Goal: Transaction & Acquisition: Book appointment/travel/reservation

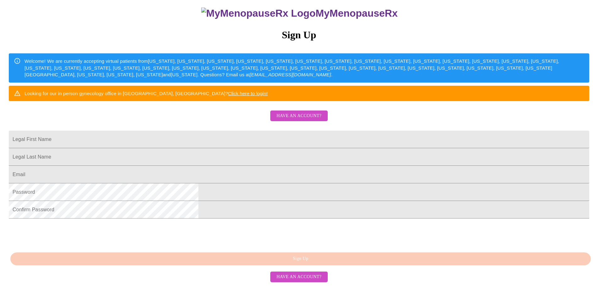
scroll to position [117, 0]
click at [239, 131] on input "Legal First Name" at bounding box center [299, 140] width 581 height 18
click at [252, 131] on input "Legal First Name" at bounding box center [299, 140] width 581 height 18
type input "[PERSON_NAME]"
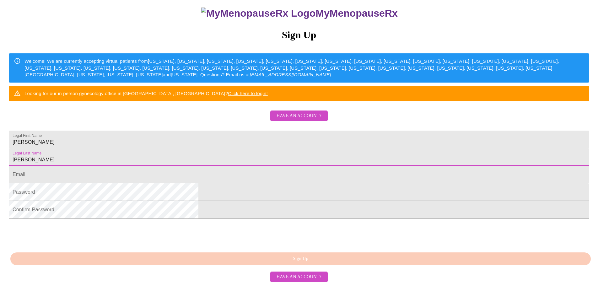
type input "[PERSON_NAME]"
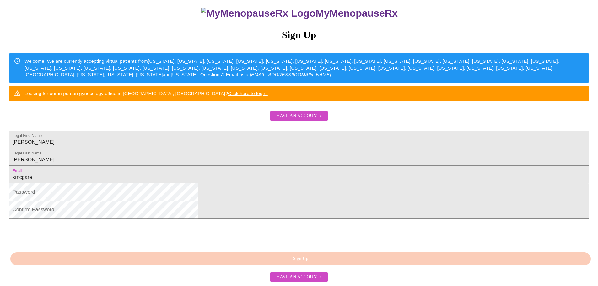
type input "[EMAIL_ADDRESS][DOMAIN_NAME]"
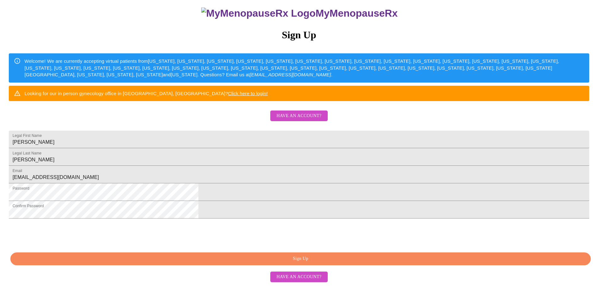
click at [318, 263] on span "Sign Up" at bounding box center [301, 259] width 566 height 8
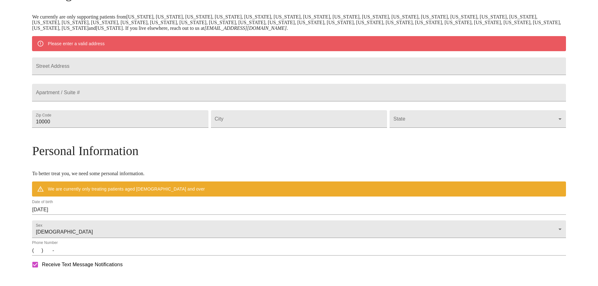
scroll to position [92, 0]
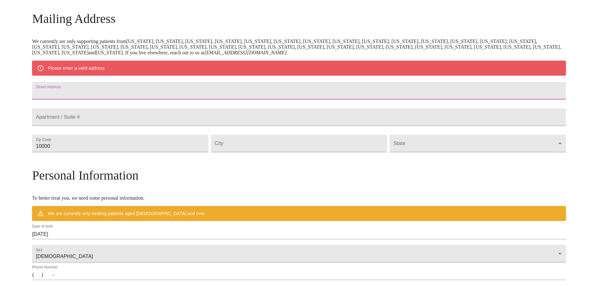
click at [136, 91] on input "Street Address" at bounding box center [299, 91] width 534 height 18
type input "[STREET_ADDRESS]"
type input "40509"
type input "[GEOGRAPHIC_DATA]"
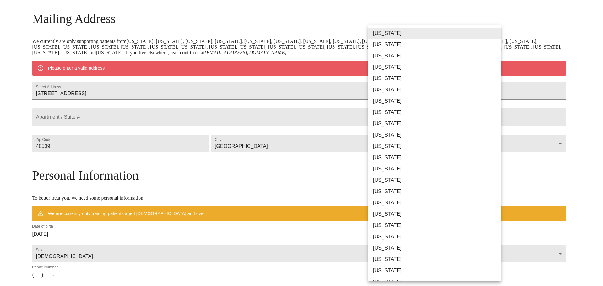
click at [401, 212] on li "[US_STATE]" at bounding box center [437, 214] width 138 height 11
type input "[US_STATE]"
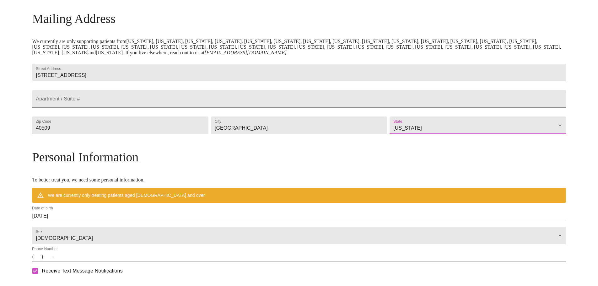
click at [346, 165] on h3 "Personal Information" at bounding box center [299, 157] width 534 height 15
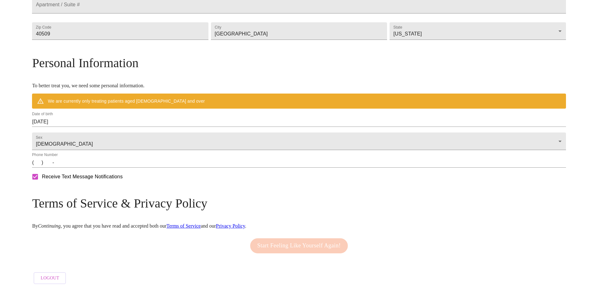
click at [134, 127] on input "[DATE]" at bounding box center [299, 122] width 534 height 10
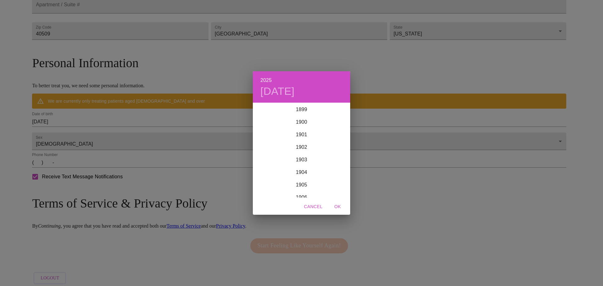
scroll to position [1545, 0]
click at [134, 135] on div "2025 [DATE] 1900 1901 1902 1903 1904 1905 1906 1907 1908 1909 1910 1911 1912 19…" at bounding box center [301, 143] width 603 height 286
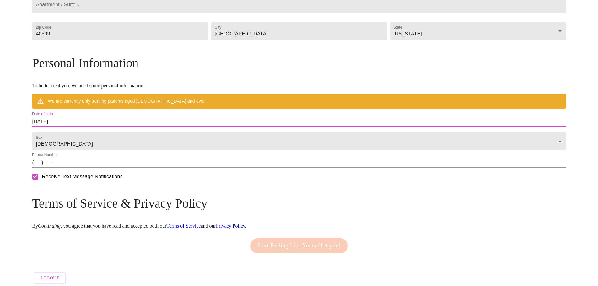
click at [109, 127] on input "[DATE]" at bounding box center [299, 122] width 534 height 10
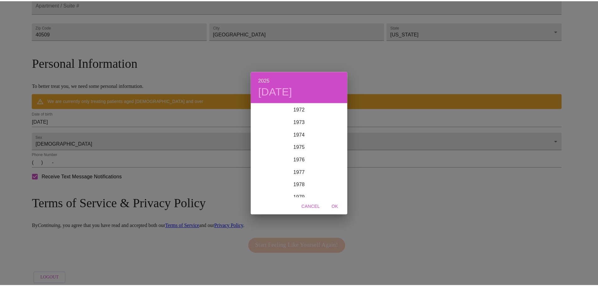
scroll to position [948, 0]
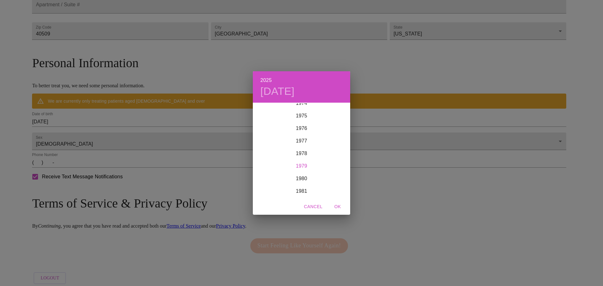
click at [301, 166] on div "1979" at bounding box center [301, 166] width 97 height 13
click at [273, 185] on div "Oct" at bounding box center [269, 186] width 32 height 24
click at [301, 138] on p "3" at bounding box center [301, 136] width 3 height 6
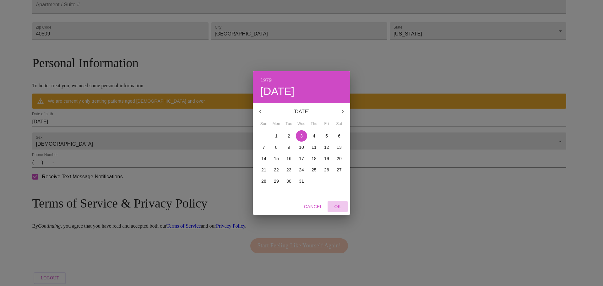
click at [337, 207] on span "OK" at bounding box center [337, 207] width 15 height 8
type input "[DATE]"
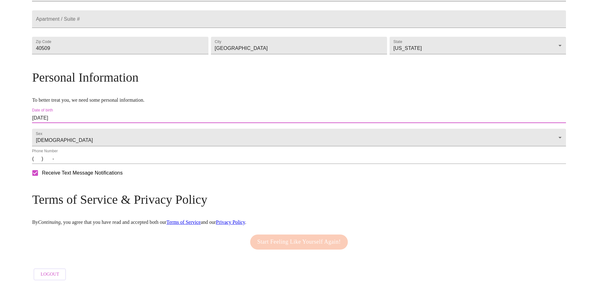
click at [105, 162] on input "(   )    -" at bounding box center [299, 159] width 534 height 10
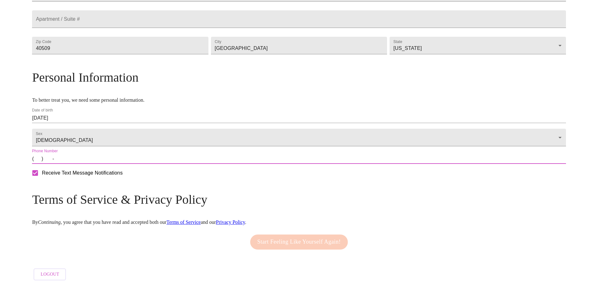
type input "[PHONE_NUMBER]"
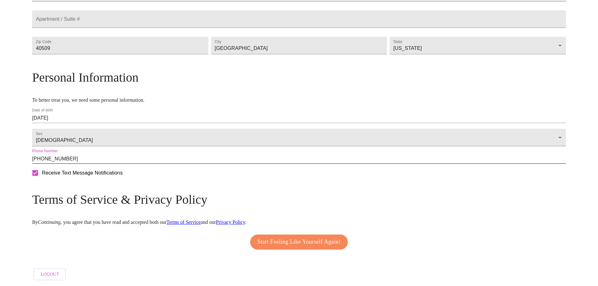
click at [42, 180] on input "Receive Text Message Notifications" at bounding box center [35, 172] width 13 height 13
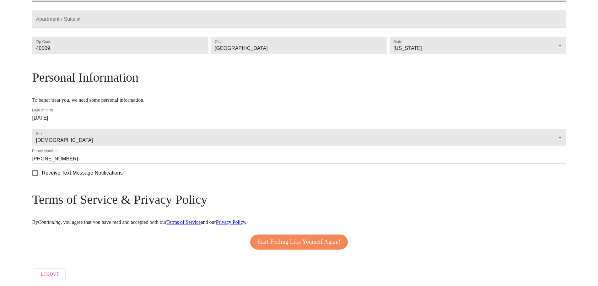
click at [42, 179] on input "Receive Text Message Notifications" at bounding box center [35, 172] width 13 height 13
checkbox input "true"
click at [301, 244] on span "Start Feeling Like Yourself Again!" at bounding box center [299, 242] width 84 height 10
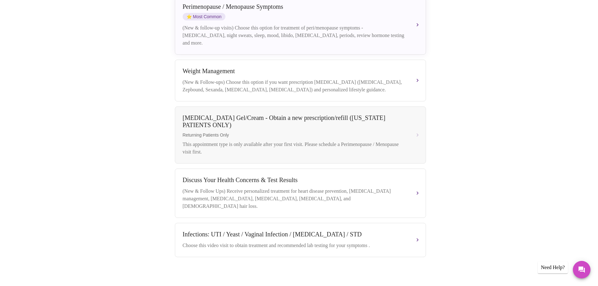
scroll to position [45, 0]
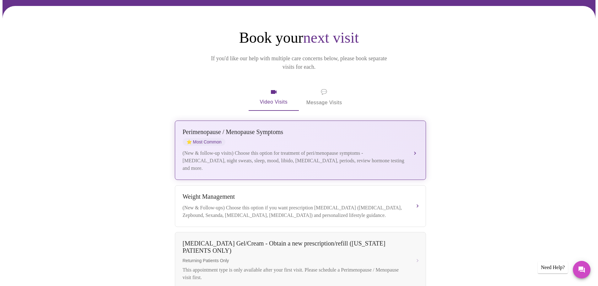
click at [353, 149] on div "(New & follow-up visits) Choose this option for treatment of peri/menopause sym…" at bounding box center [294, 160] width 223 height 23
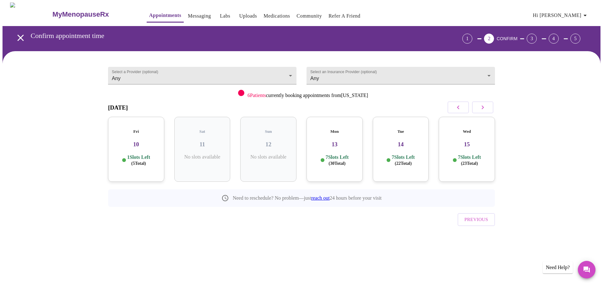
click at [150, 154] on p "1 Slots Left ( 5 Total)" at bounding box center [138, 160] width 23 height 12
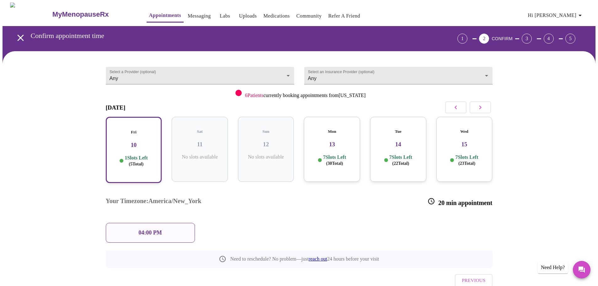
click at [330, 162] on div "Mon 13 7 Slots Left ( 30 Total)" at bounding box center [332, 149] width 56 height 65
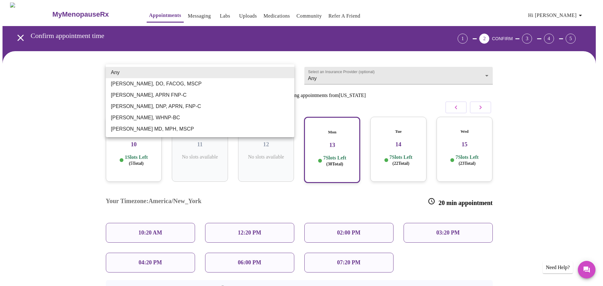
click at [268, 75] on body "MyMenopauseRx Appointments Messaging Labs Uploads Medications Community Refer a…" at bounding box center [302, 176] width 598 height 346
click at [236, 86] on li "[PERSON_NAME], DO, FACOG, MSCP" at bounding box center [200, 83] width 188 height 11
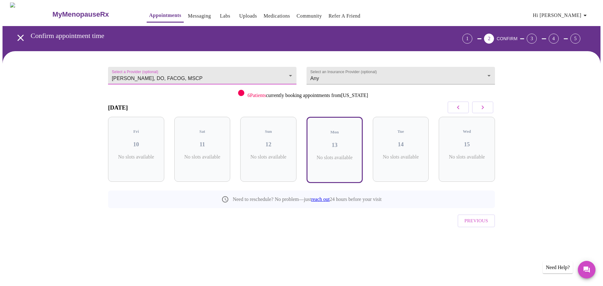
click at [231, 72] on body "MyMenopauseRx Appointments Messaging Labs Uploads Medications Community Refer a…" at bounding box center [302, 131] width 598 height 256
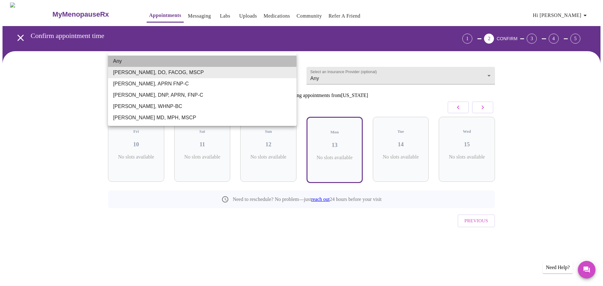
click at [230, 63] on li "Any" at bounding box center [202, 61] width 188 height 11
type input "Any"
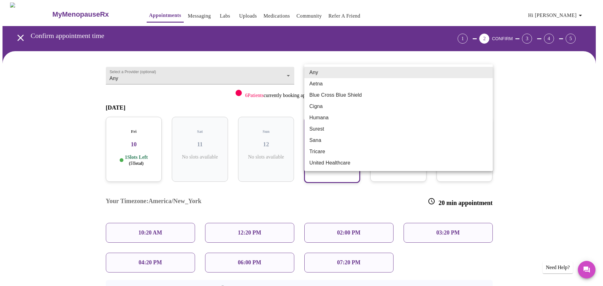
click at [349, 79] on body "MyMenopauseRx Appointments Messaging Labs Uploads Medications Community Refer a…" at bounding box center [302, 176] width 598 height 346
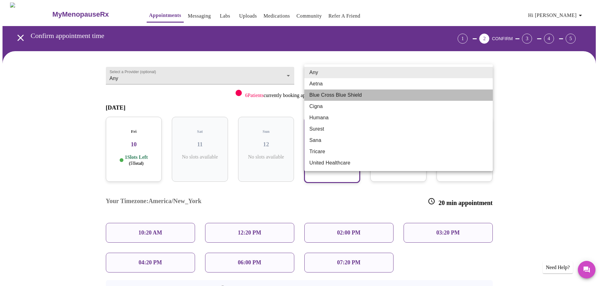
click at [351, 96] on li "Blue Cross Blue Shield" at bounding box center [398, 94] width 188 height 11
type input "Blue Cross Blue Shield"
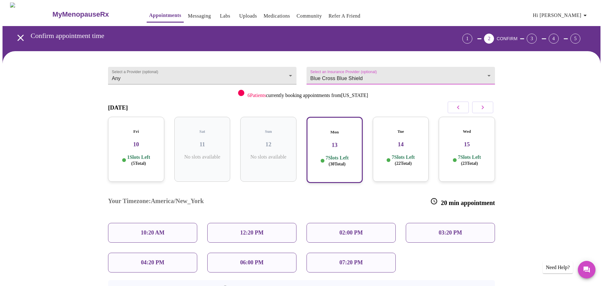
click at [356, 77] on body "MyMenopauseRx Appointments Messaging Labs Uploads Medications Community Refer a…" at bounding box center [302, 176] width 598 height 346
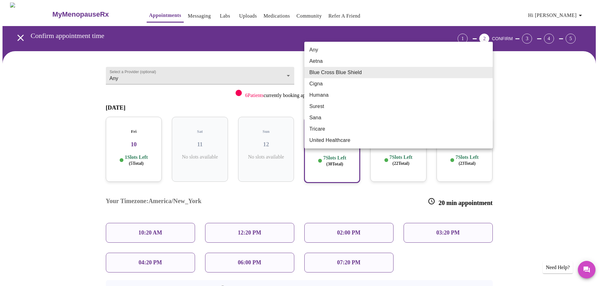
click at [154, 139] on div at bounding box center [301, 143] width 603 height 286
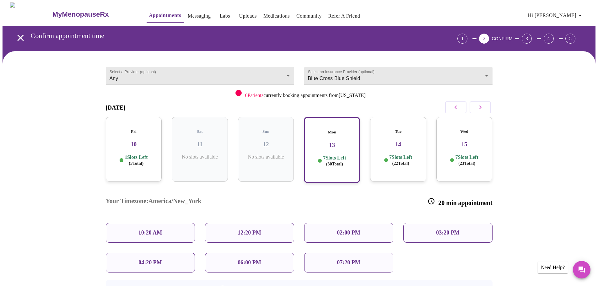
click at [150, 141] on h3 "10" at bounding box center [134, 144] width 46 height 7
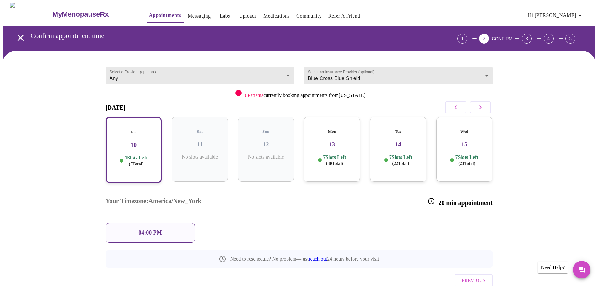
click at [341, 154] on p "7 Slots Left ( 30 Total)" at bounding box center [334, 160] width 23 height 12
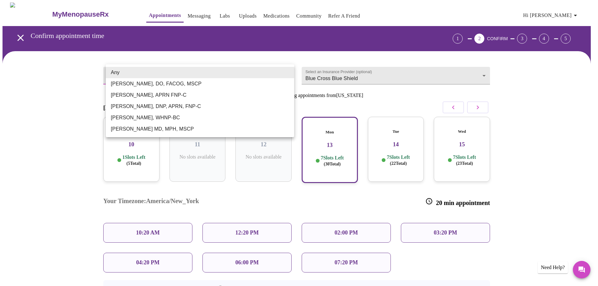
click at [178, 76] on body "MyMenopauseRx Appointments Messaging Labs Uploads Medications Community Refer a…" at bounding box center [299, 176] width 593 height 346
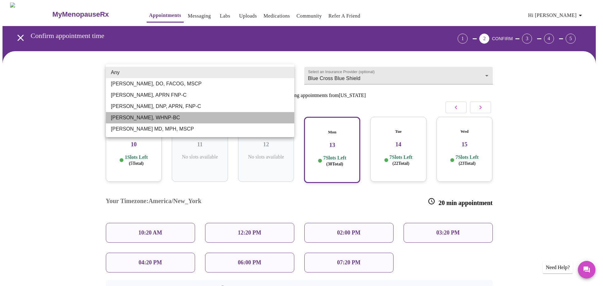
click at [174, 113] on li "[PERSON_NAME], WHNP-BC" at bounding box center [200, 117] width 188 height 11
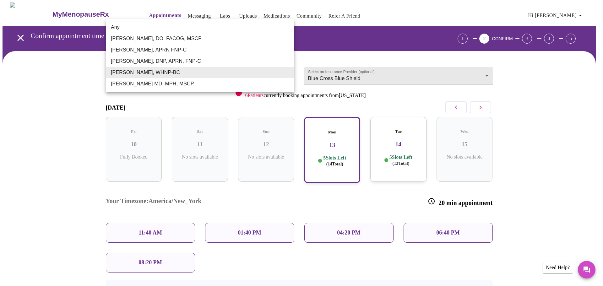
click at [180, 71] on body "MyMenopauseRx Appointments Messaging Labs Uploads Medications Community Refer a…" at bounding box center [302, 176] width 598 height 346
click at [168, 62] on li "[PERSON_NAME], DNP, APRN, FNP-C" at bounding box center [200, 61] width 188 height 11
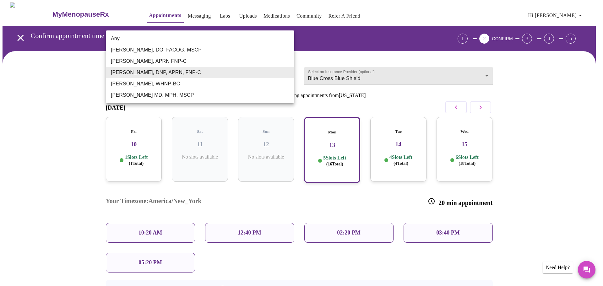
click at [167, 76] on body "MyMenopauseRx Appointments Messaging Labs Uploads Medications Community Refer a…" at bounding box center [302, 176] width 598 height 346
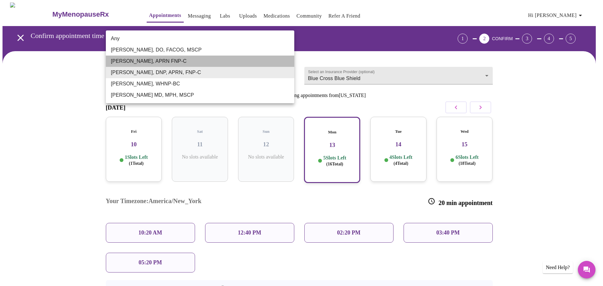
click at [165, 62] on li "[PERSON_NAME], APRN FNP-C" at bounding box center [200, 61] width 188 height 11
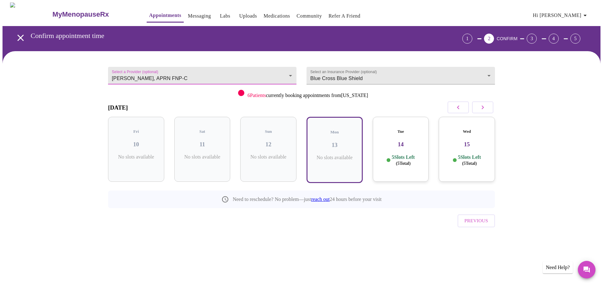
click at [165, 71] on body "MyMenopauseRx Appointments Messaging Labs Uploads Medications Community Refer a…" at bounding box center [302, 131] width 598 height 256
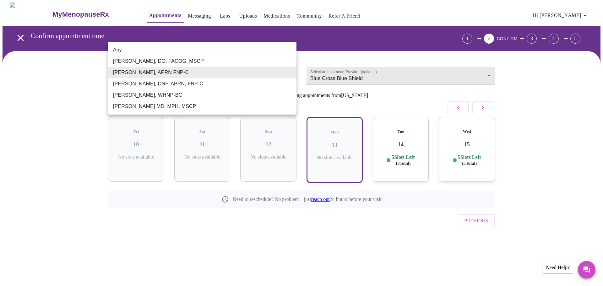
click at [179, 63] on li "[PERSON_NAME], DO, FACOG, MSCP" at bounding box center [202, 61] width 188 height 11
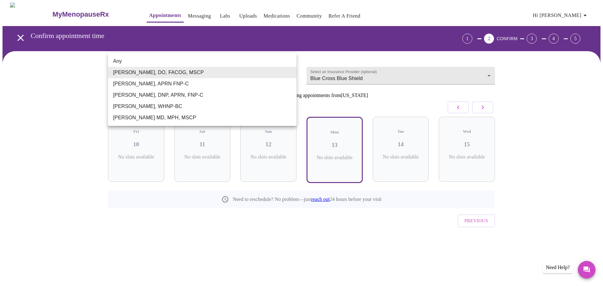
click at [176, 71] on body "MyMenopauseRx Appointments Messaging Labs Uploads Medications Community Refer a…" at bounding box center [302, 131] width 598 height 256
click at [170, 117] on li "[PERSON_NAME] MD, MPH, MSCP" at bounding box center [202, 117] width 188 height 11
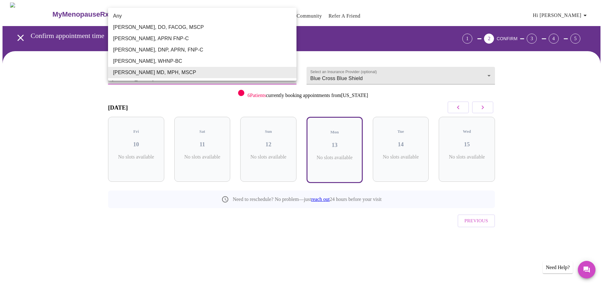
click at [174, 77] on body "MyMenopauseRx Appointments Messaging Labs Uploads Medications Community Refer a…" at bounding box center [302, 131] width 598 height 256
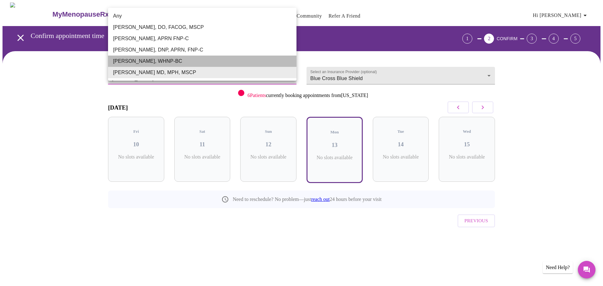
click at [176, 62] on li "[PERSON_NAME], WHNP-BC" at bounding box center [202, 61] width 188 height 11
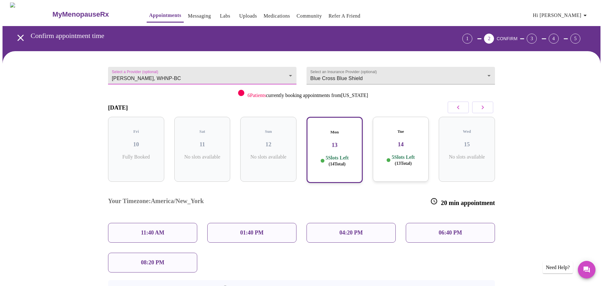
click at [177, 75] on body "MyMenopauseRx Appointments Messaging Labs Uploads Medications Community Refer a…" at bounding box center [302, 176] width 598 height 346
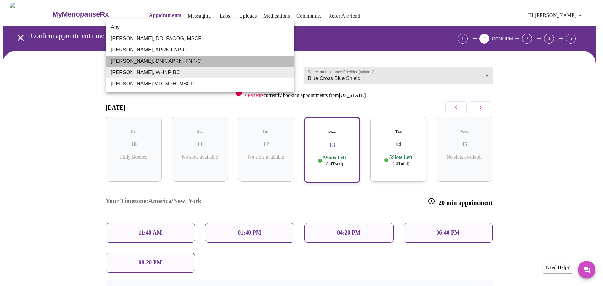
click at [175, 62] on li "[PERSON_NAME], DNP, APRN, FNP-C" at bounding box center [200, 61] width 188 height 11
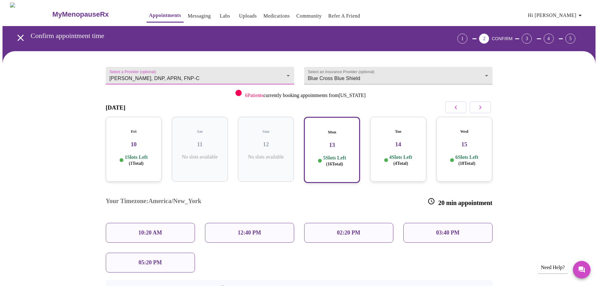
click at [463, 144] on div "Wed 15 6 Slots Left ( 18 Total)" at bounding box center [464, 149] width 56 height 65
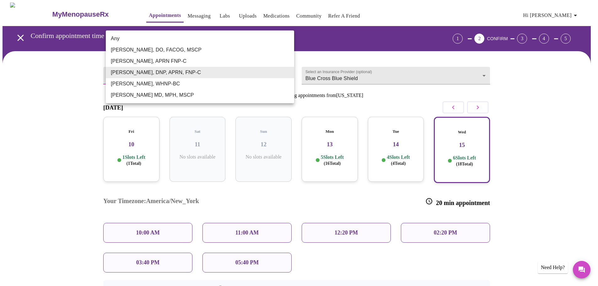
click at [182, 72] on body "MyMenopauseRx Appointments Messaging Labs Uploads Medications Community Refer a…" at bounding box center [299, 176] width 593 height 346
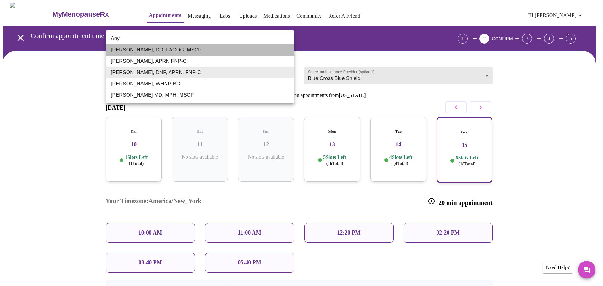
click at [228, 49] on li "[PERSON_NAME], DO, FACOG, MSCP" at bounding box center [200, 49] width 188 height 11
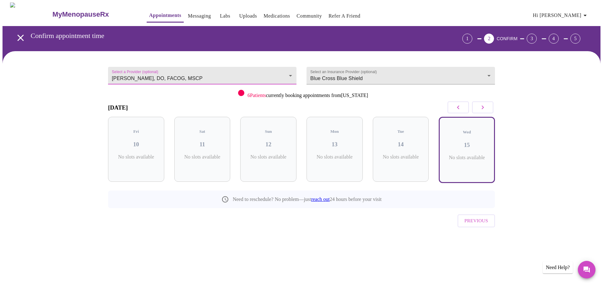
click at [485, 108] on icon "button" at bounding box center [483, 108] width 8 height 8
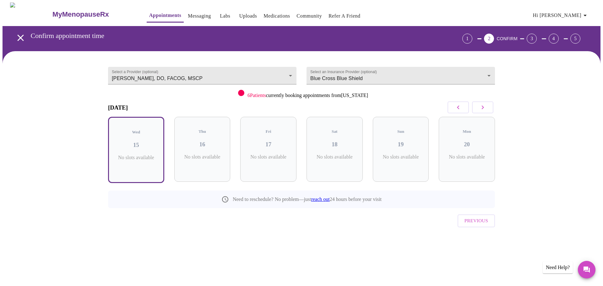
click at [485, 108] on icon "button" at bounding box center [483, 108] width 8 height 8
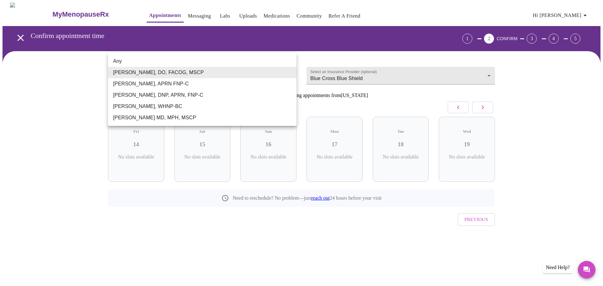
click at [181, 77] on body "MyMenopauseRx Appointments Messaging Labs Uploads Medications Community Refer a…" at bounding box center [302, 130] width 598 height 255
click at [162, 82] on li "[PERSON_NAME], APRN FNP-C" at bounding box center [202, 83] width 188 height 11
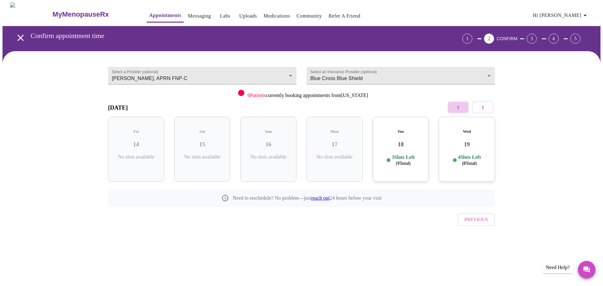
click at [453, 109] on button "button" at bounding box center [457, 107] width 21 height 12
click at [454, 109] on button "button" at bounding box center [457, 107] width 21 height 12
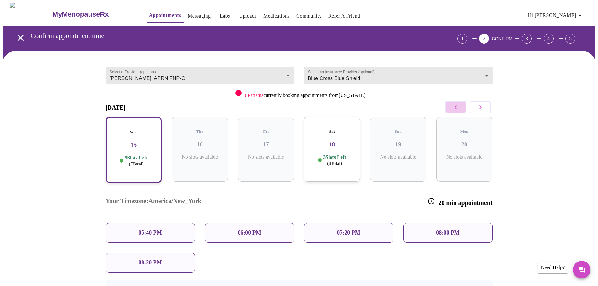
click at [454, 109] on icon "button" at bounding box center [456, 108] width 8 height 8
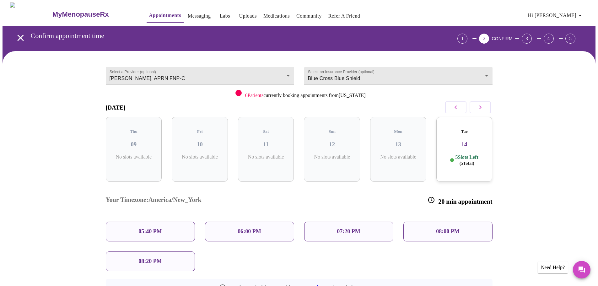
click at [454, 109] on icon "button" at bounding box center [456, 108] width 8 height 8
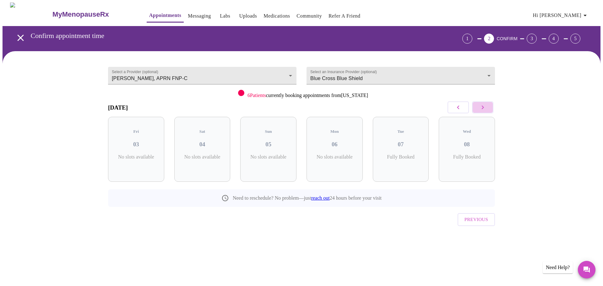
click at [480, 109] on icon "button" at bounding box center [483, 108] width 8 height 8
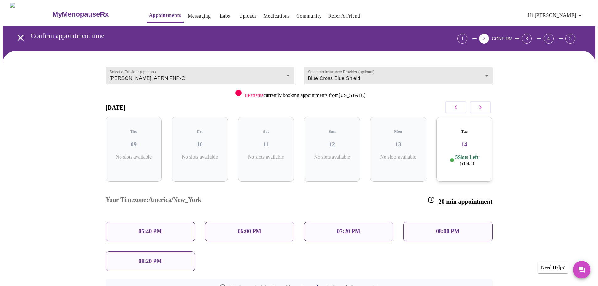
click at [226, 76] on body "MyMenopauseRx Appointments Messaging Labs Uploads Medications Community Refer a…" at bounding box center [299, 175] width 593 height 344
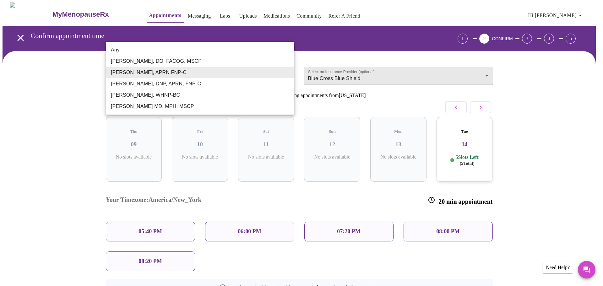
click at [198, 92] on li "[PERSON_NAME], WHNP-BC" at bounding box center [200, 94] width 188 height 11
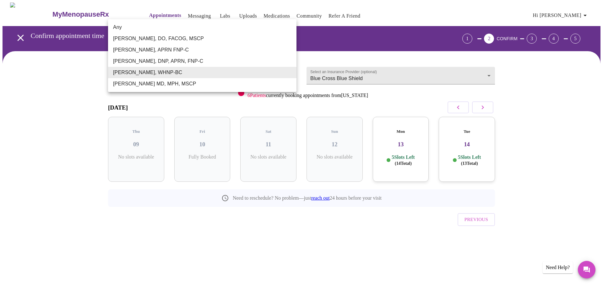
click at [202, 74] on body "MyMenopauseRx Appointments Messaging Labs Uploads Medications Community Refer a…" at bounding box center [302, 130] width 598 height 255
click at [203, 59] on li "[PERSON_NAME], DNP, APRN, FNP-C" at bounding box center [202, 61] width 188 height 11
type input "[PERSON_NAME], DNP, APRN, FNP-C"
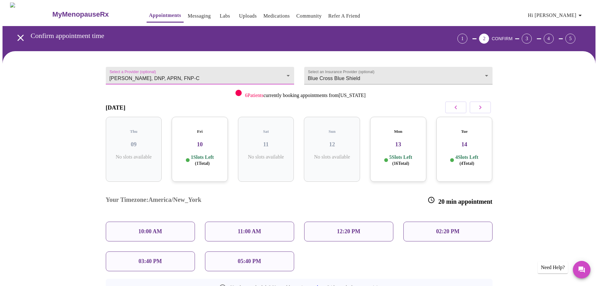
click at [211, 141] on h3 "10" at bounding box center [200, 144] width 46 height 7
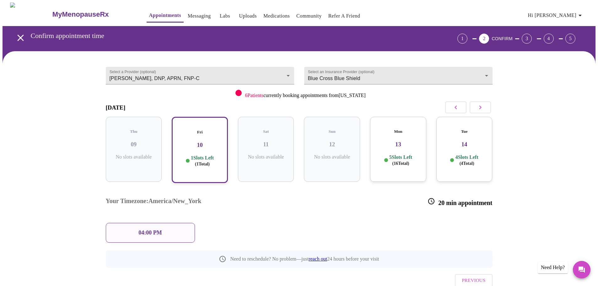
click at [395, 141] on h3 "13" at bounding box center [398, 144] width 46 height 7
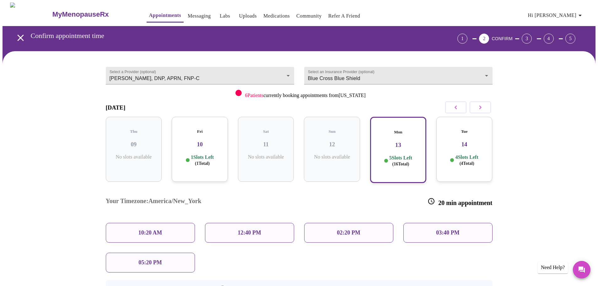
click at [345, 230] on p "02:20 PM" at bounding box center [348, 233] width 23 height 7
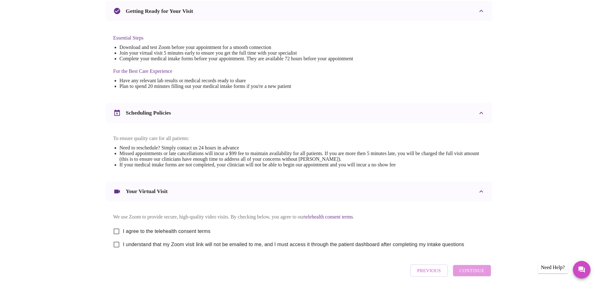
scroll to position [169, 0]
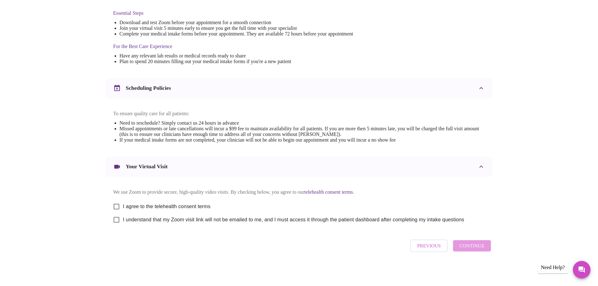
click at [117, 206] on input "I agree to the telehealth consent terms" at bounding box center [116, 206] width 13 height 13
checkbox input "true"
click at [115, 218] on input "I understand that my Zoom visit link will not be emailed to me, and I must acce…" at bounding box center [116, 219] width 13 height 13
checkbox input "true"
click at [480, 249] on span "Continue" at bounding box center [471, 246] width 25 height 8
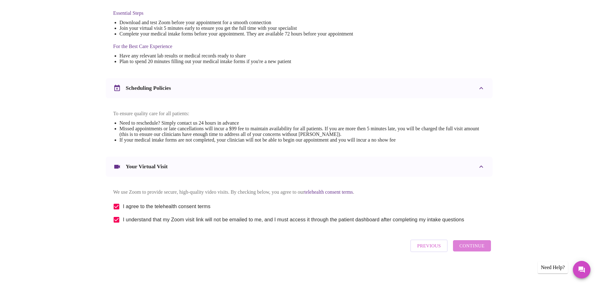
scroll to position [0, 0]
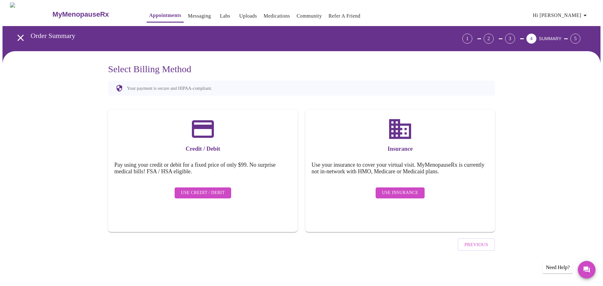
click at [408, 189] on span "Use Insurance" at bounding box center [400, 193] width 36 height 8
